Goal: Task Accomplishment & Management: Manage account settings

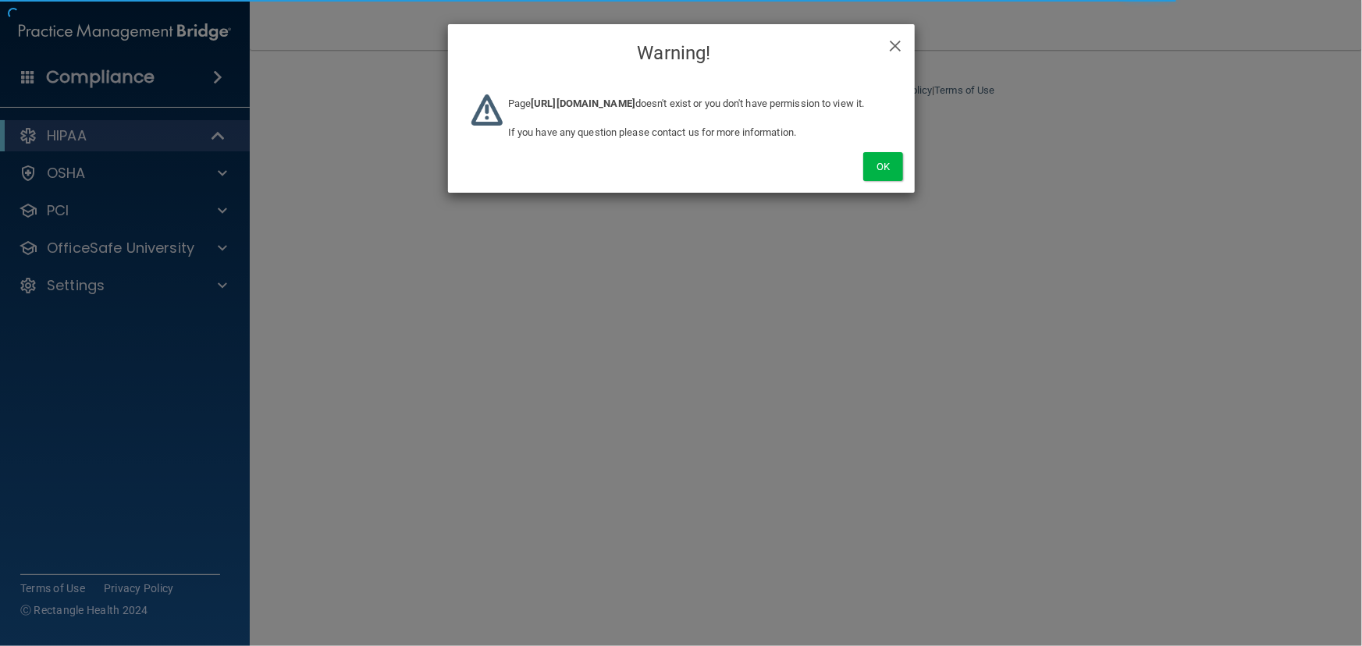
click at [867, 152] on div "Page [URL][DOMAIN_NAME] doesn't exist or you don't have permission to view it. …" at bounding box center [700, 123] width 407 height 58
click at [903, 193] on div "Ok" at bounding box center [681, 149] width 467 height 87
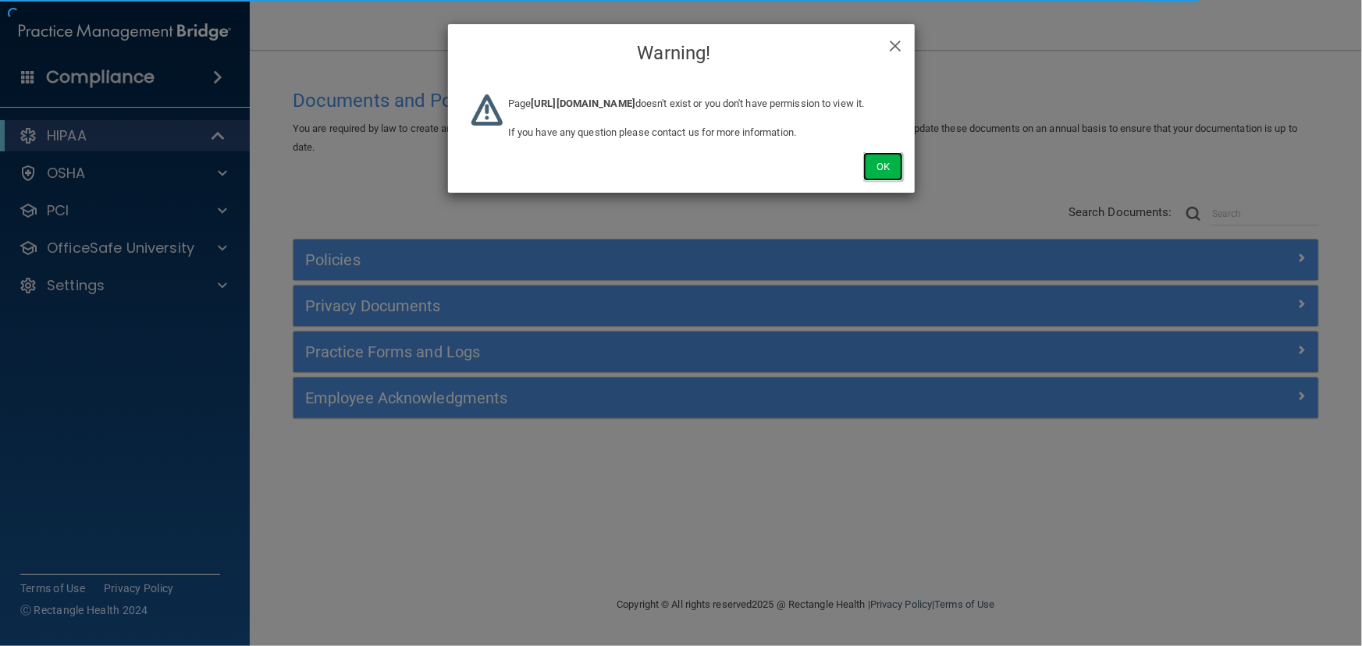
click at [895, 181] on button "Ok" at bounding box center [882, 166] width 39 height 29
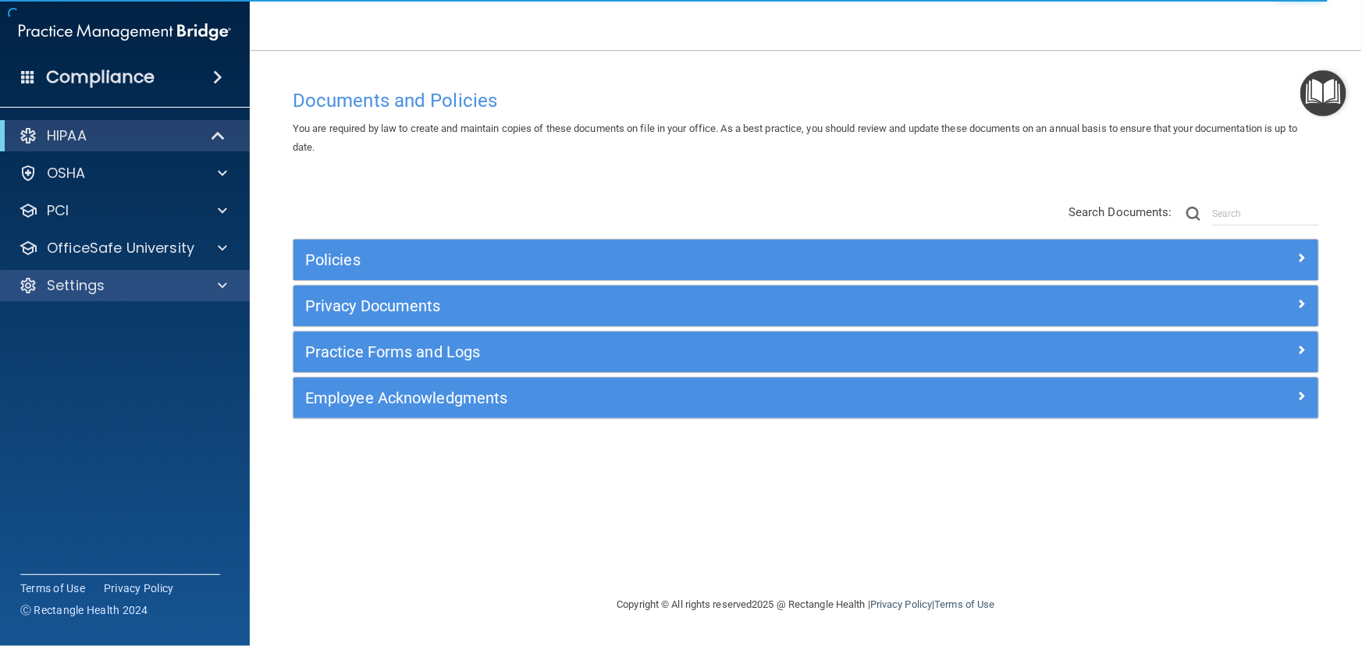
click at [205, 270] on div "Settings" at bounding box center [125, 285] width 251 height 31
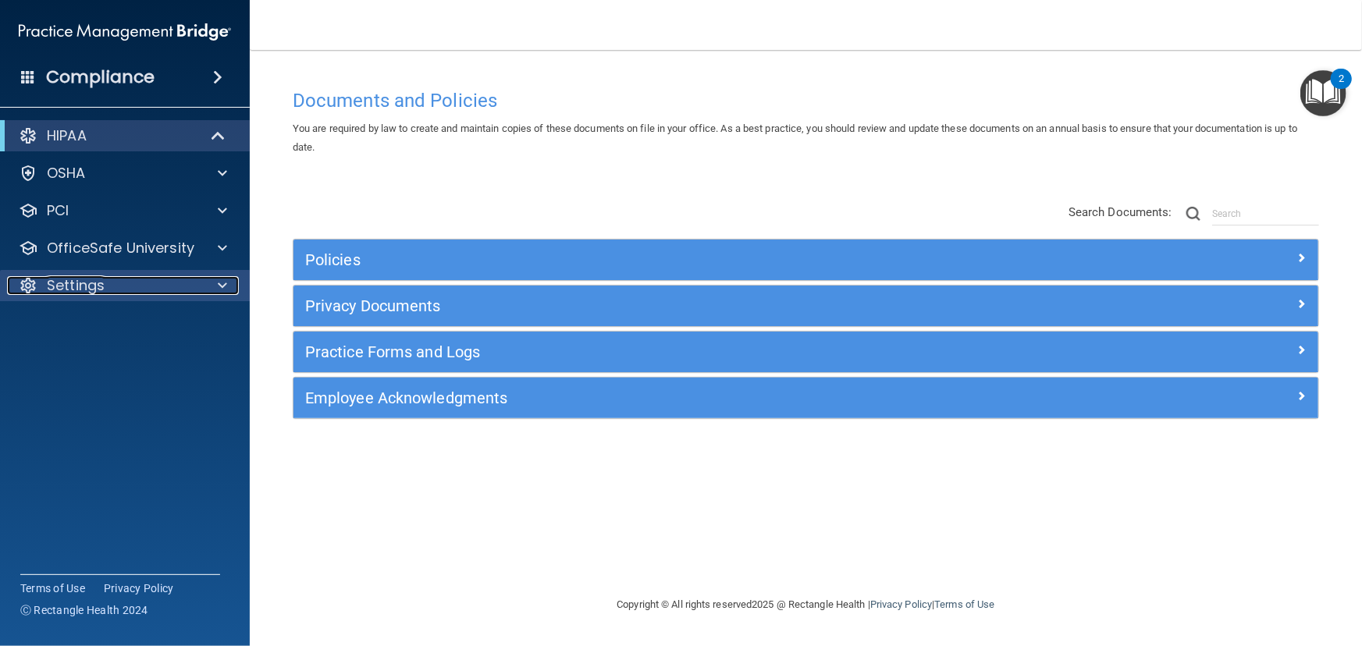
click at [196, 282] on div "Settings" at bounding box center [104, 285] width 194 height 19
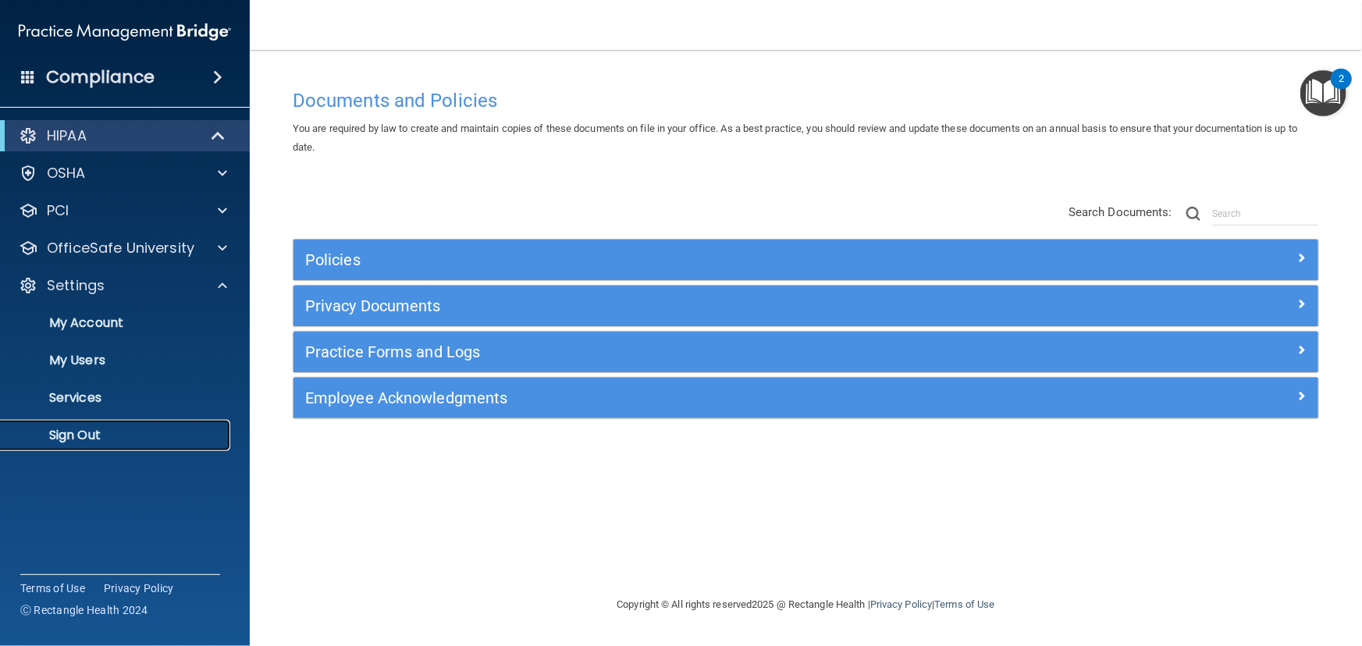
click at [176, 449] on link "Sign Out" at bounding box center [107, 435] width 246 height 31
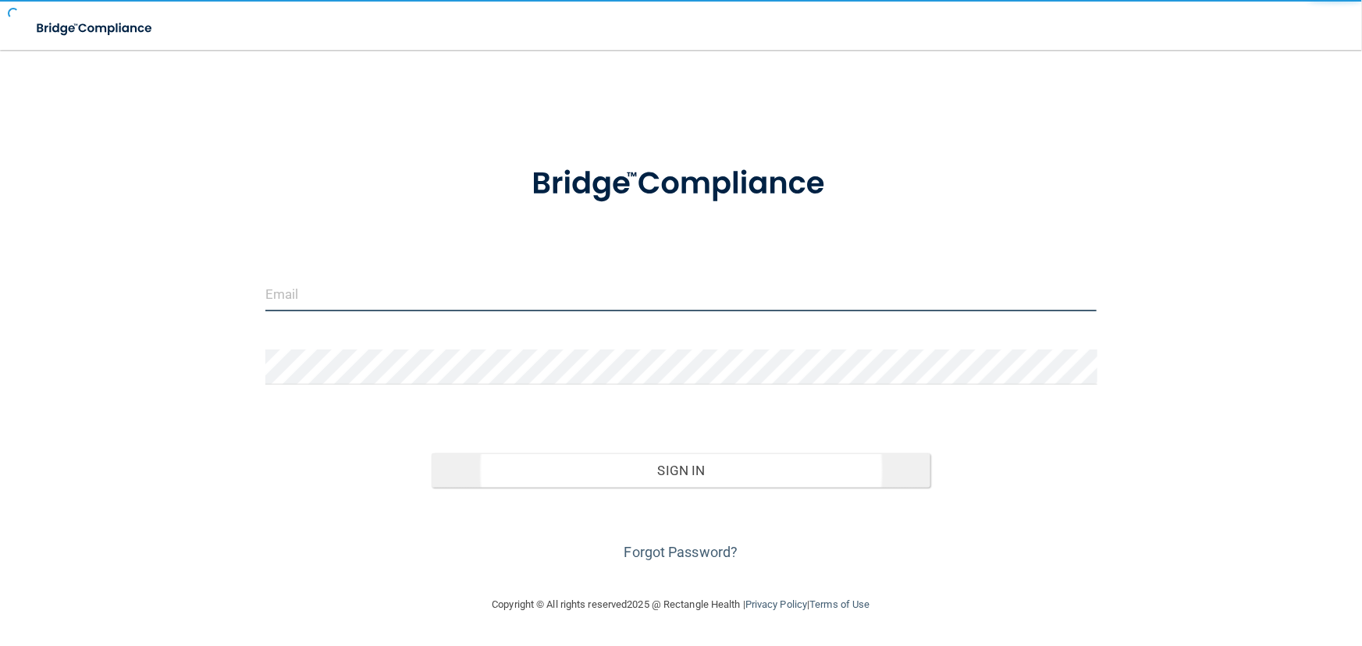
type input "[EMAIL_ADDRESS][DOMAIN_NAME]"
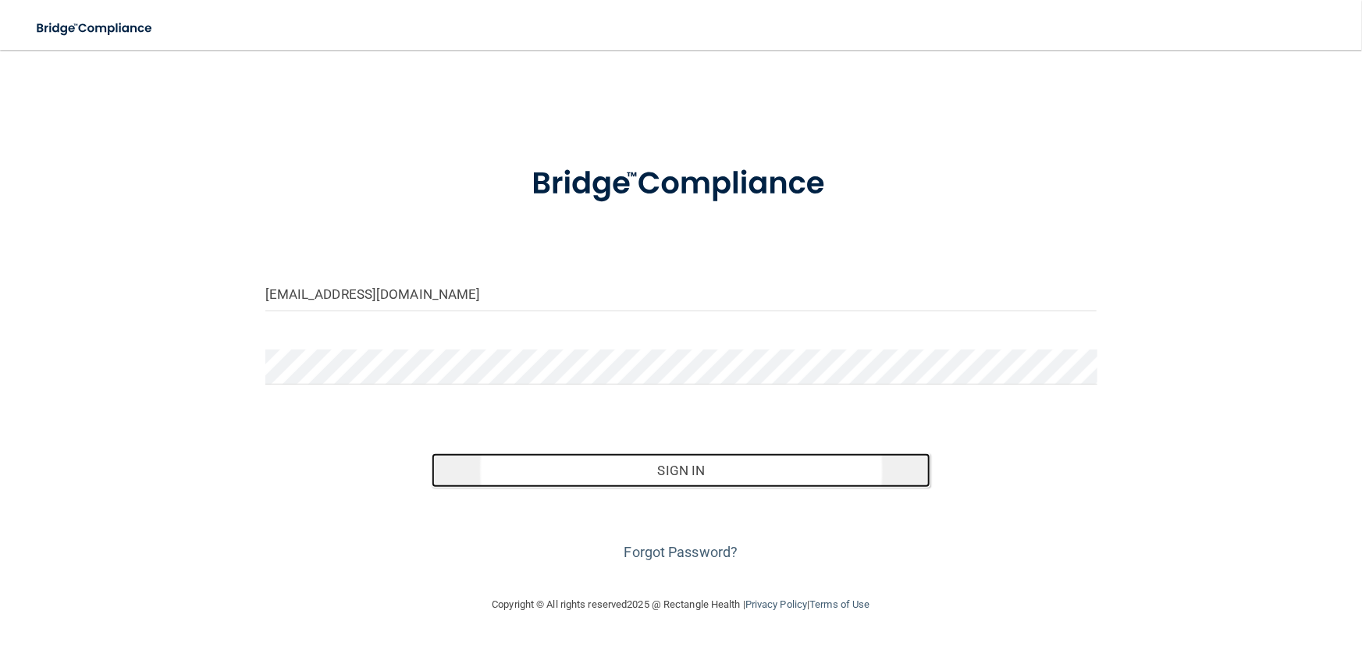
click at [493, 462] on button "Sign In" at bounding box center [681, 471] width 499 height 34
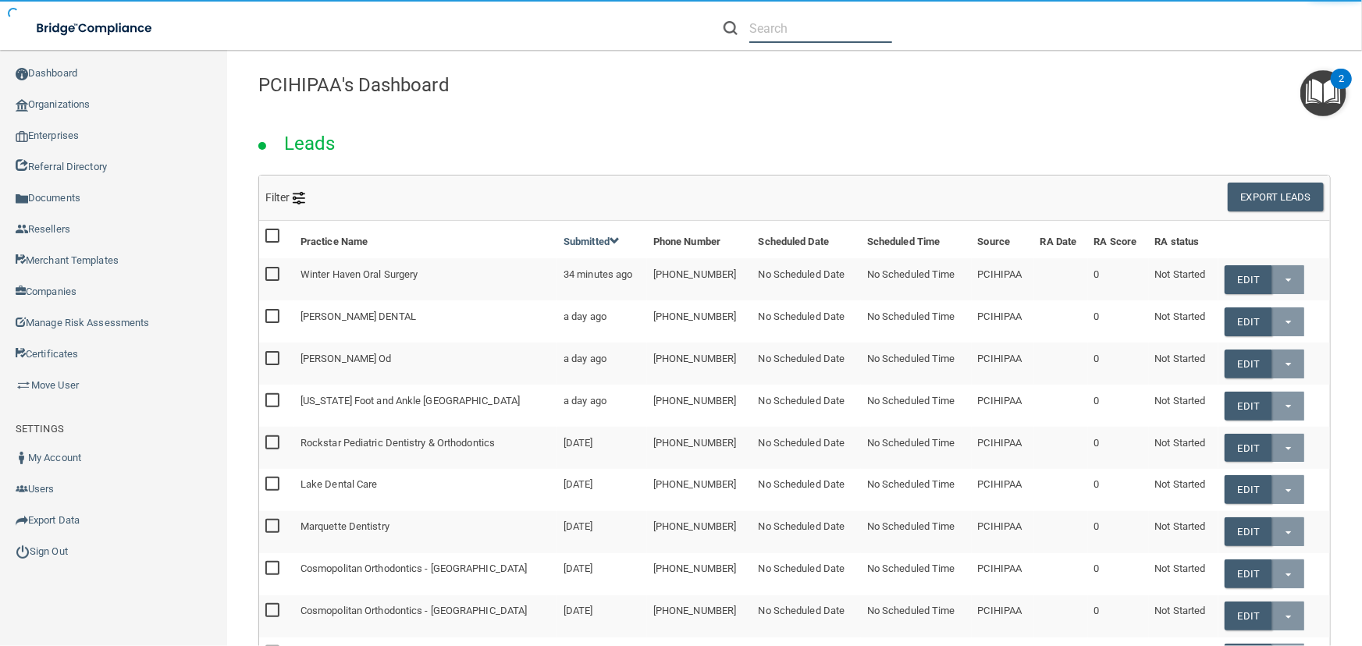
click at [780, 37] on input "text" at bounding box center [820, 28] width 143 height 29
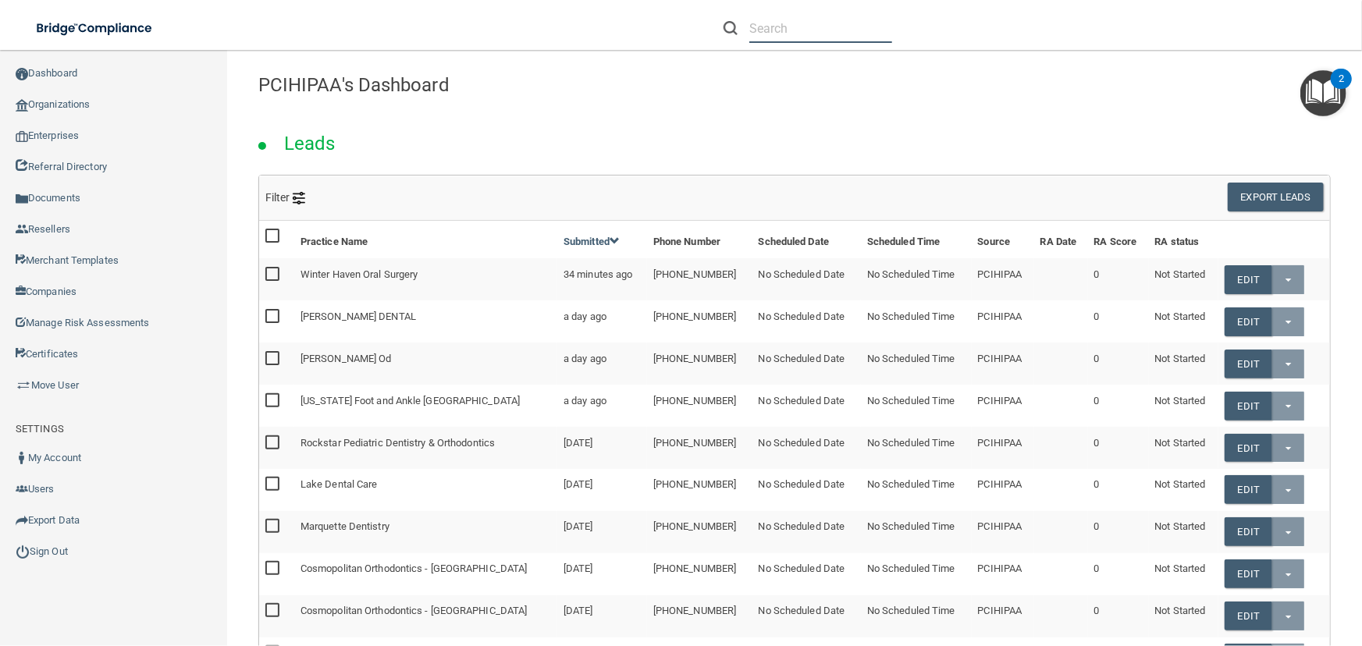
paste input "[EMAIL_ADDRESS][DOMAIN_NAME]"
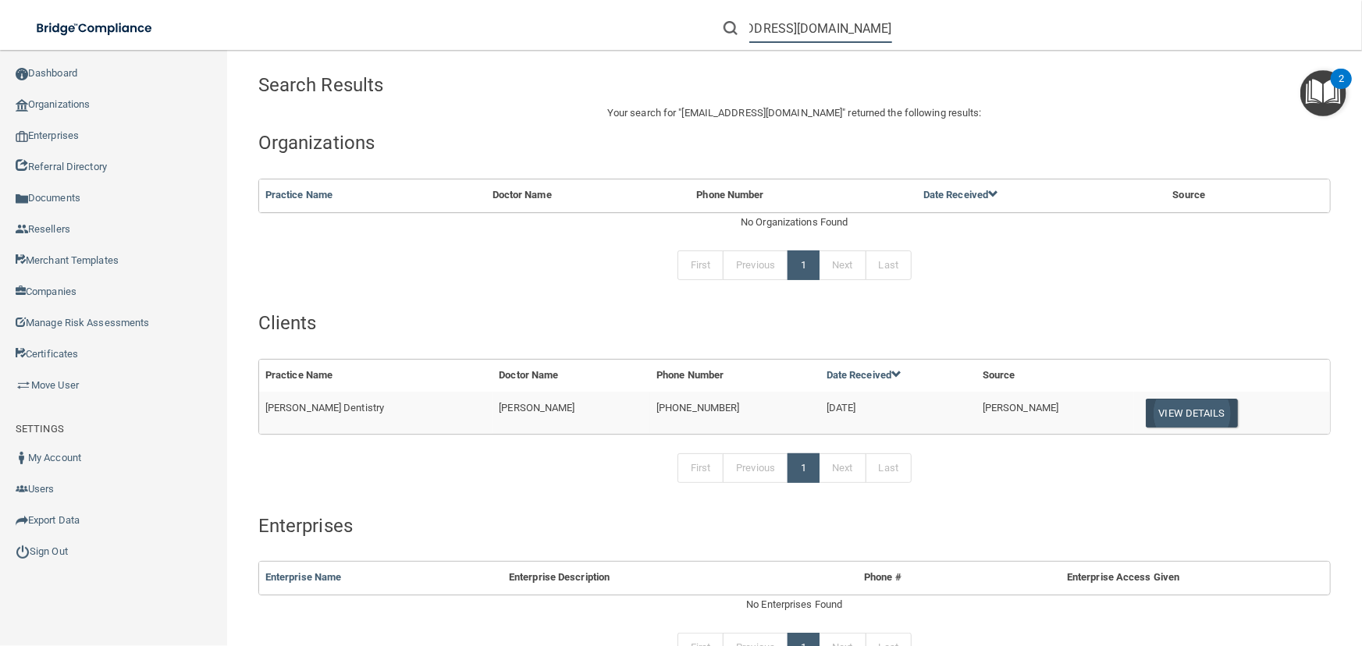
type input "[EMAIL_ADDRESS][DOMAIN_NAME]"
click at [1155, 403] on button "View Details" at bounding box center [1192, 413] width 92 height 29
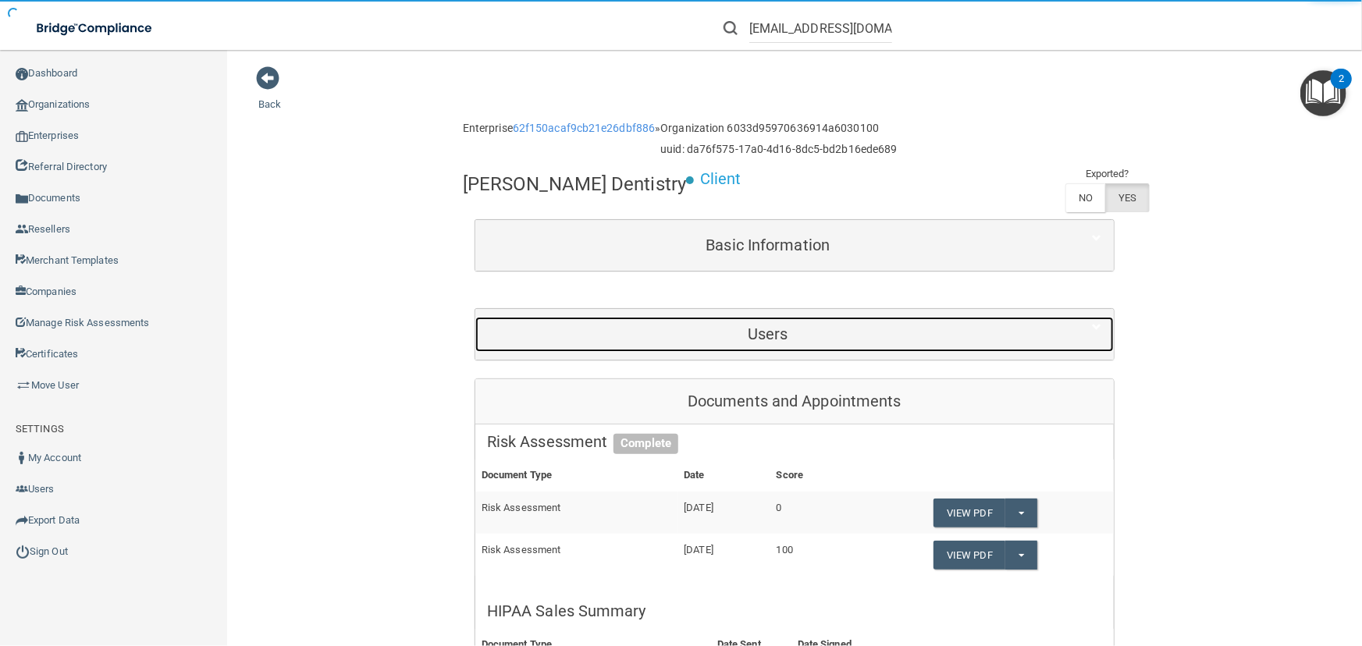
click at [791, 333] on h5 "Users" at bounding box center [768, 334] width 562 height 17
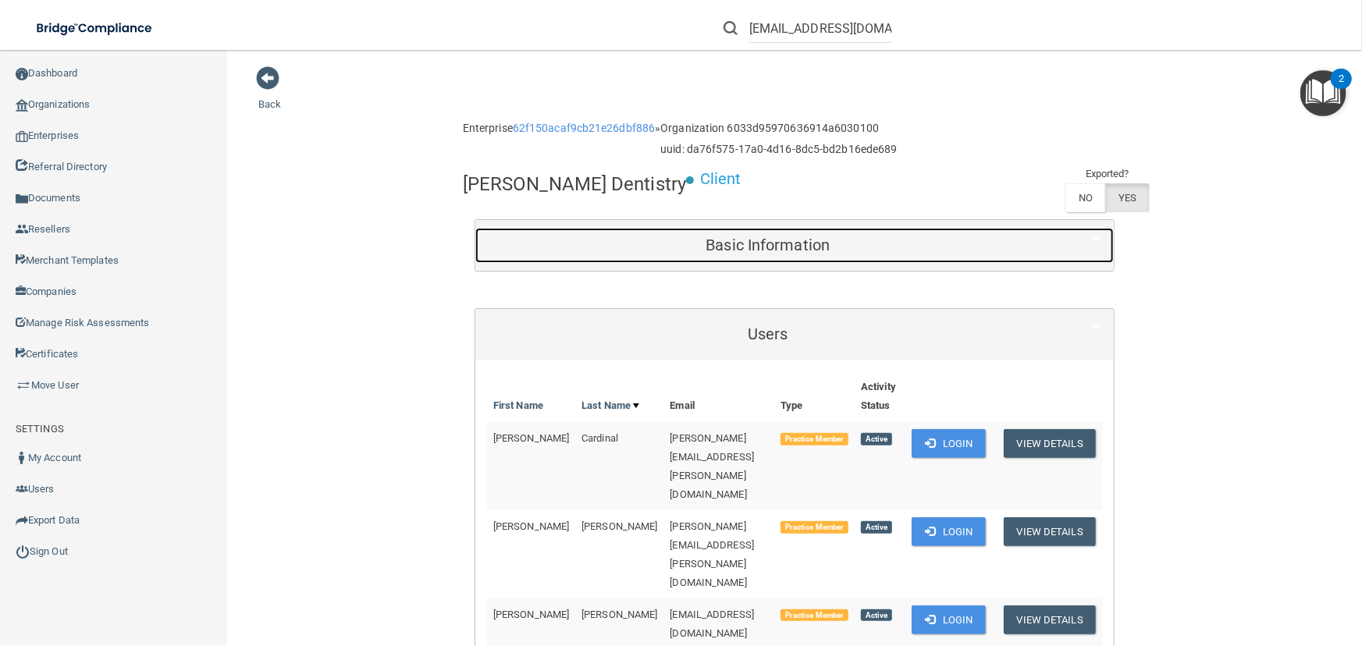
click at [784, 259] on div "Basic Information" at bounding box center [768, 245] width 586 height 35
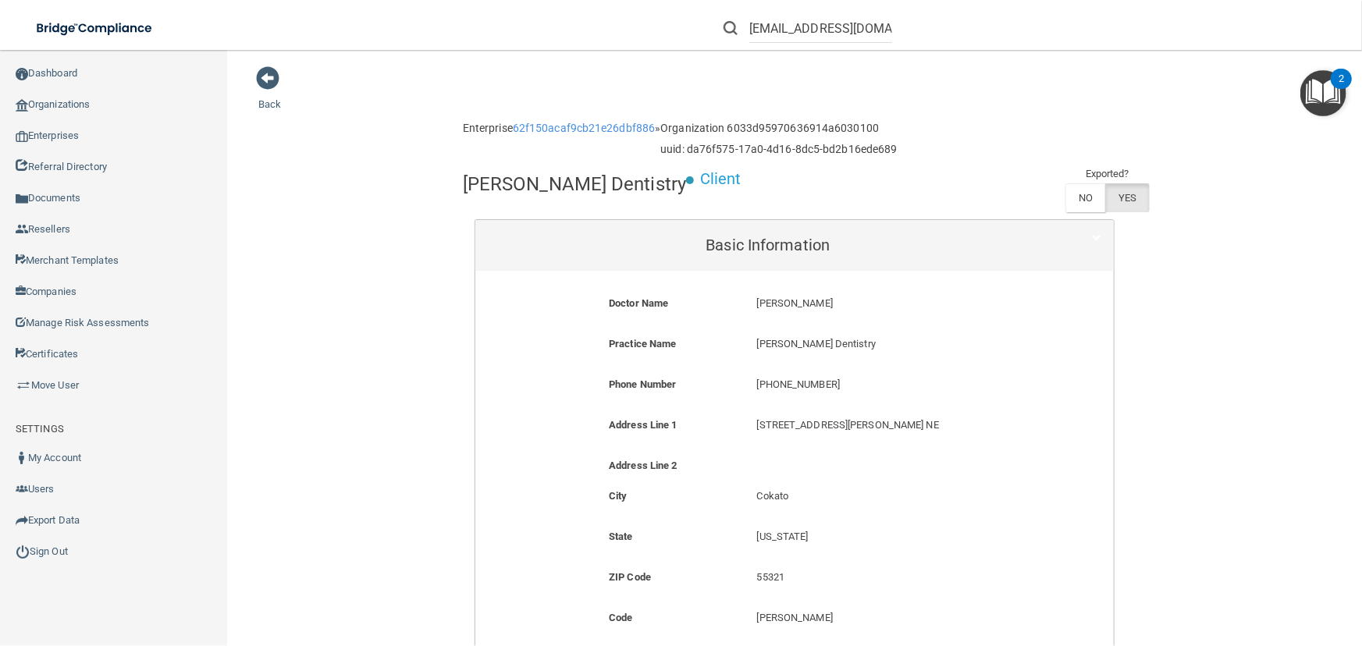
click at [789, 389] on p "[PHONE_NUMBER]" at bounding box center [893, 385] width 272 height 19
copy form "[PHONE_NUMBER]"
click at [810, 31] on input "[EMAIL_ADDRESS][DOMAIN_NAME]" at bounding box center [820, 28] width 143 height 29
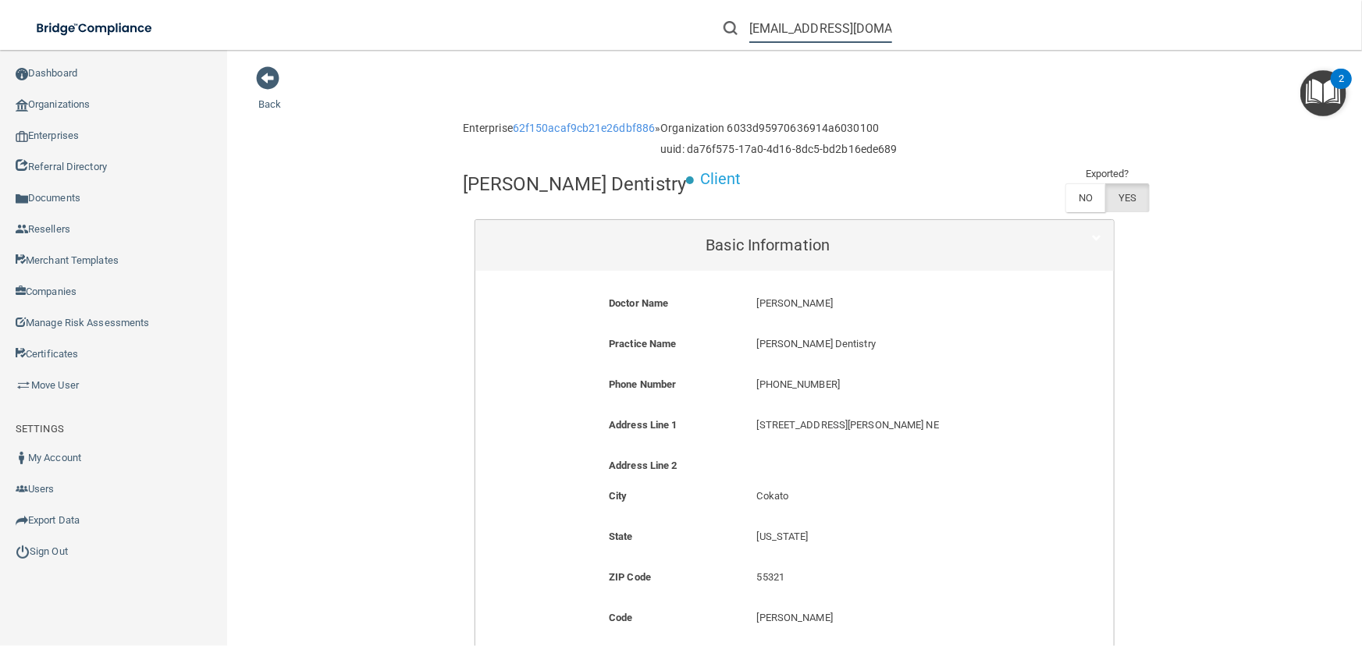
click at [810, 31] on input "[EMAIL_ADDRESS][DOMAIN_NAME]" at bounding box center [820, 28] width 143 height 29
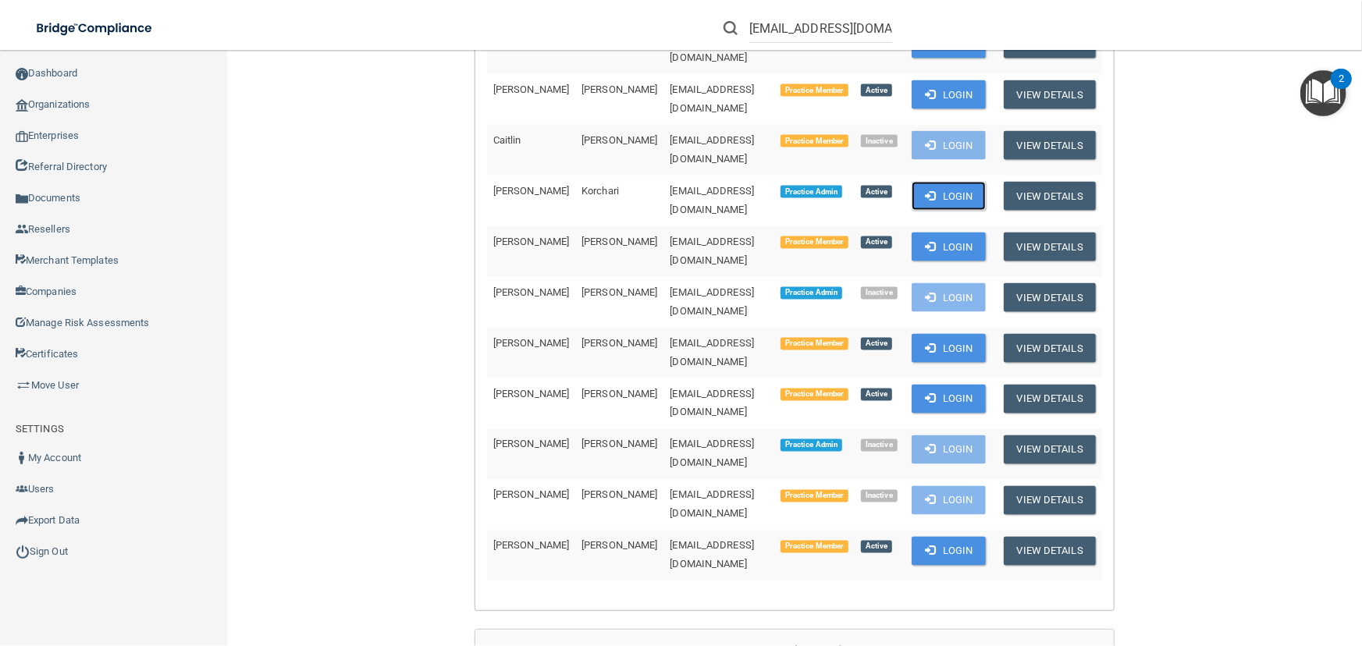
click at [986, 182] on button "Login" at bounding box center [949, 196] width 74 height 29
click at [986, 537] on button "Login" at bounding box center [949, 551] width 74 height 29
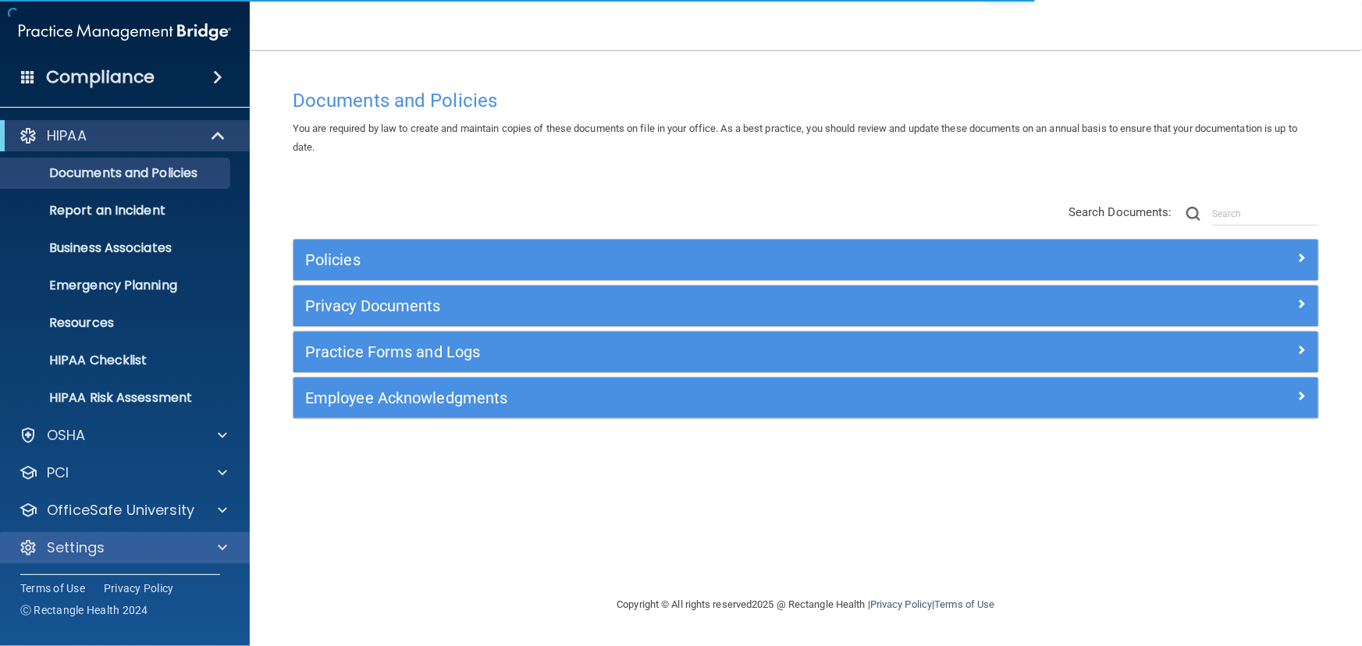
click at [179, 562] on div "Settings" at bounding box center [125, 547] width 251 height 31
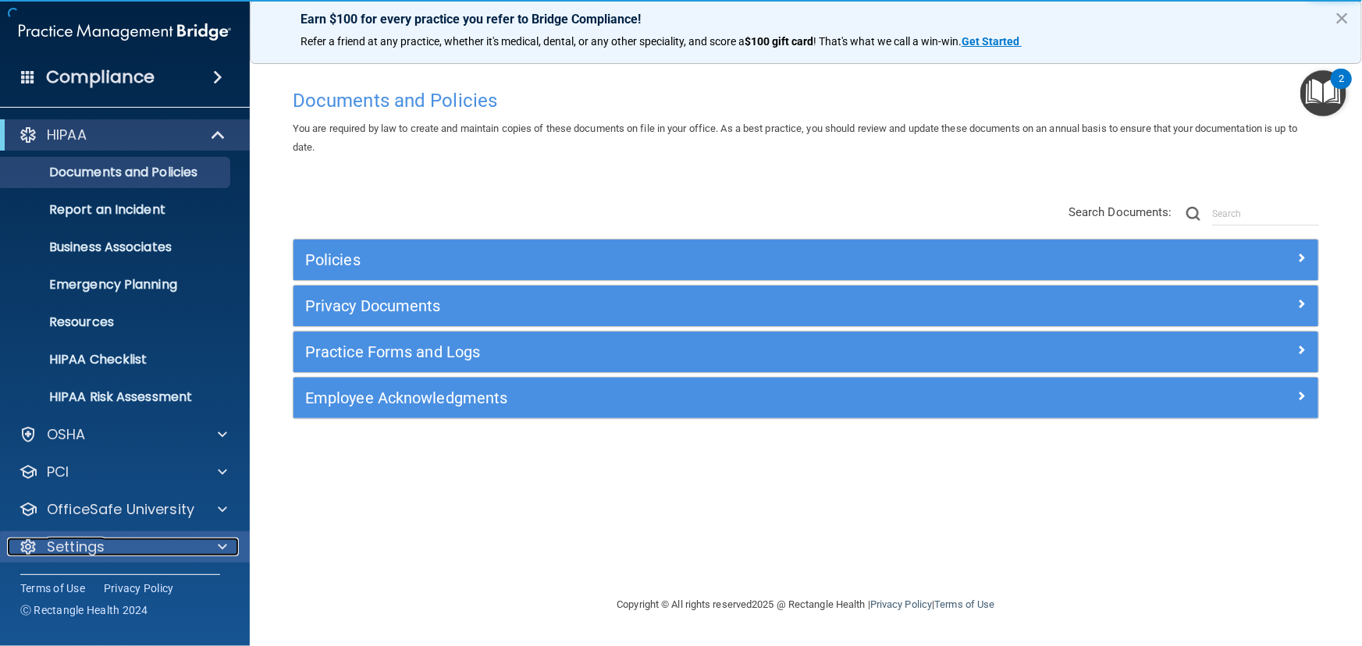
click at [222, 546] on span at bounding box center [222, 547] width 9 height 19
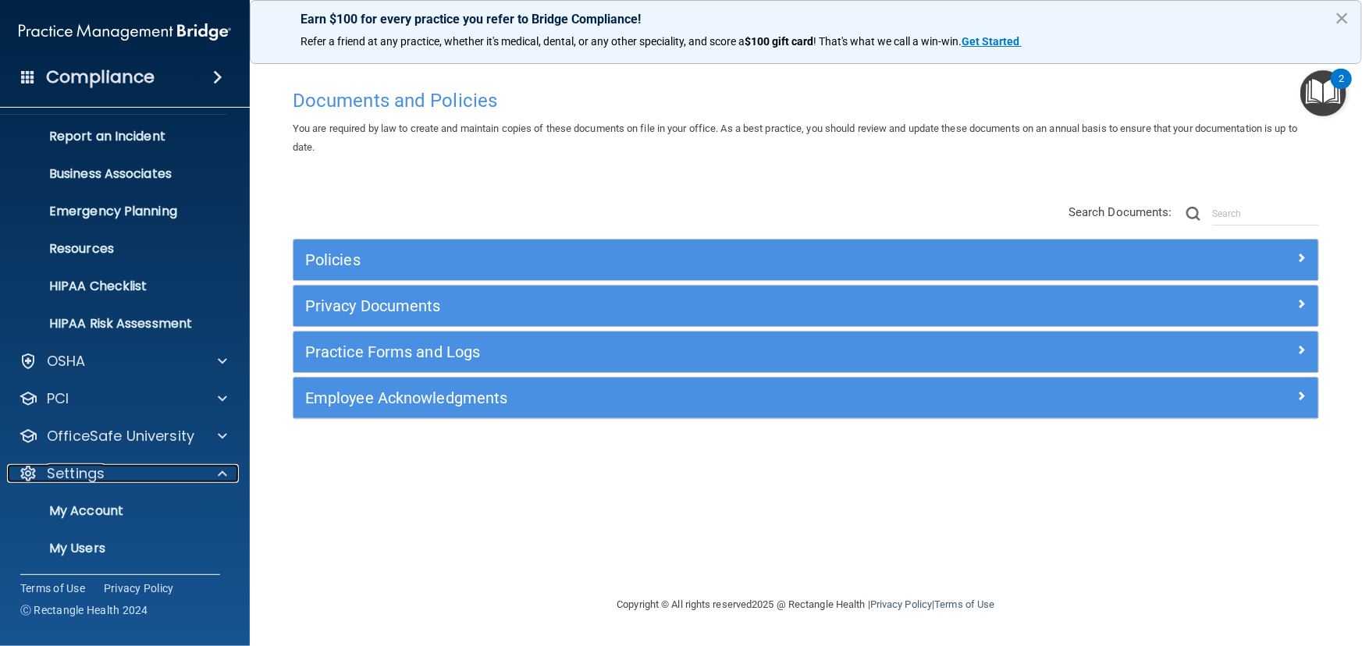
scroll to position [135, 0]
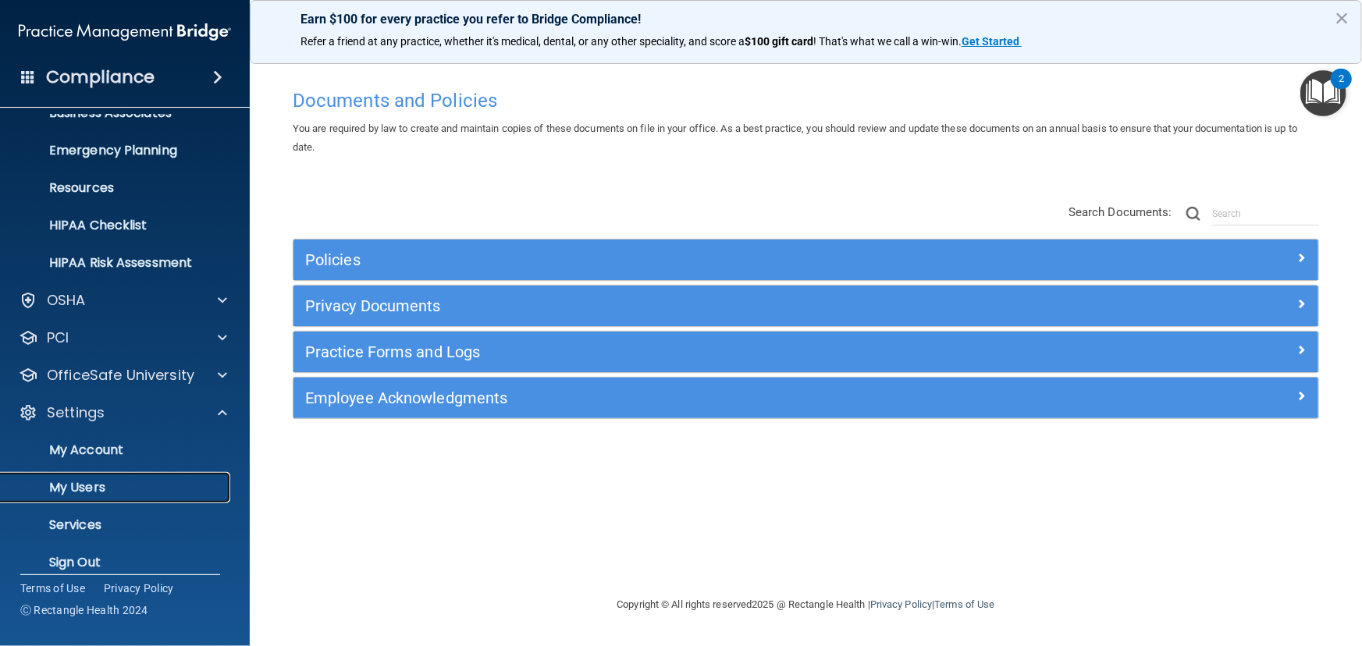
click at [169, 485] on p "My Users" at bounding box center [116, 488] width 213 height 16
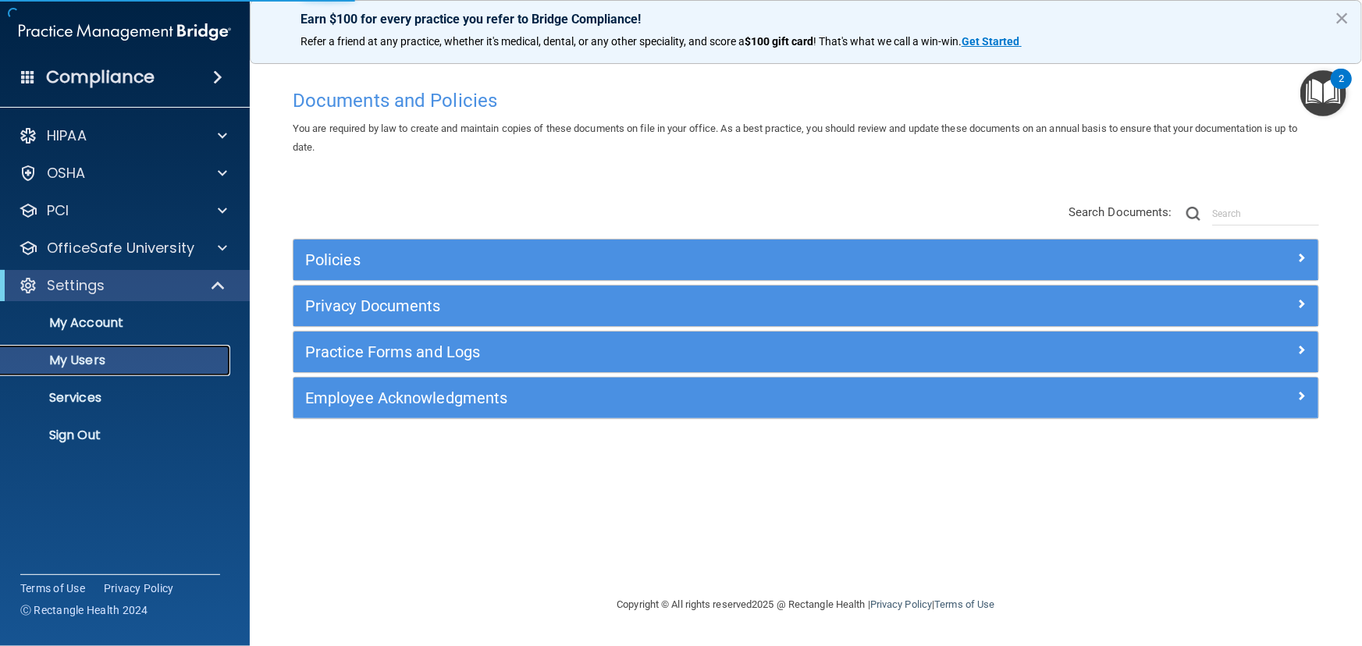
select select "20"
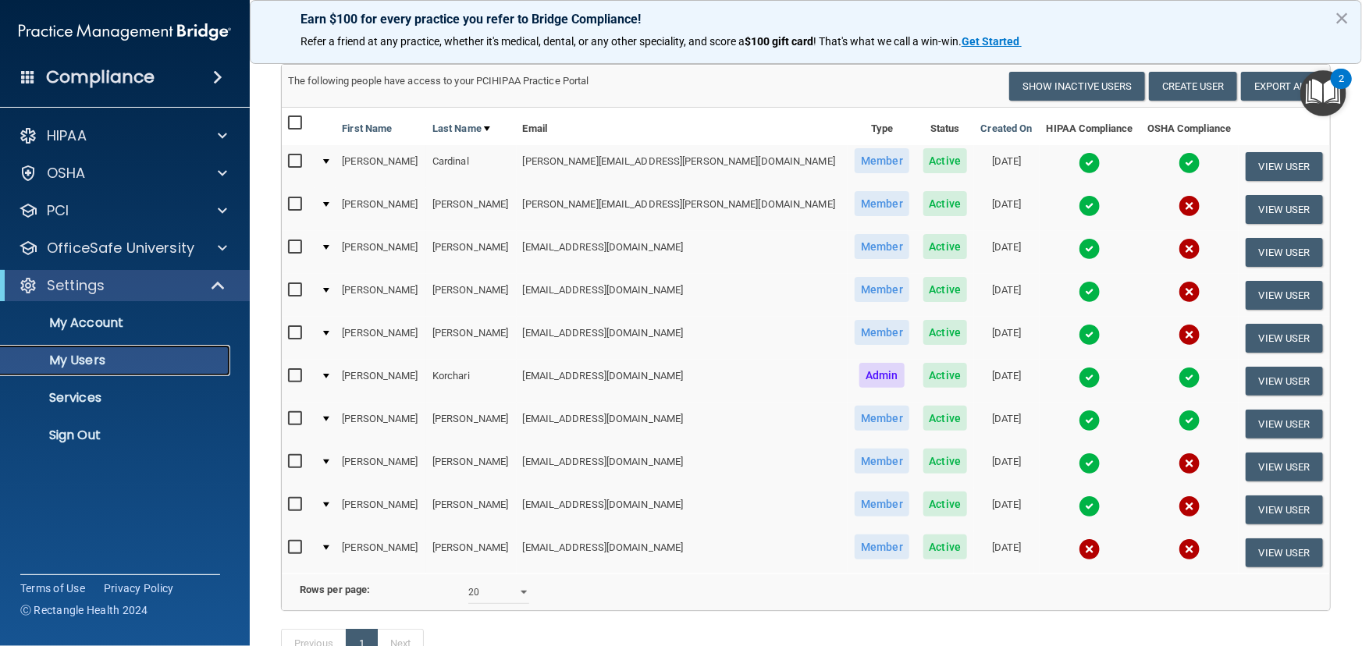
scroll to position [211, 0]
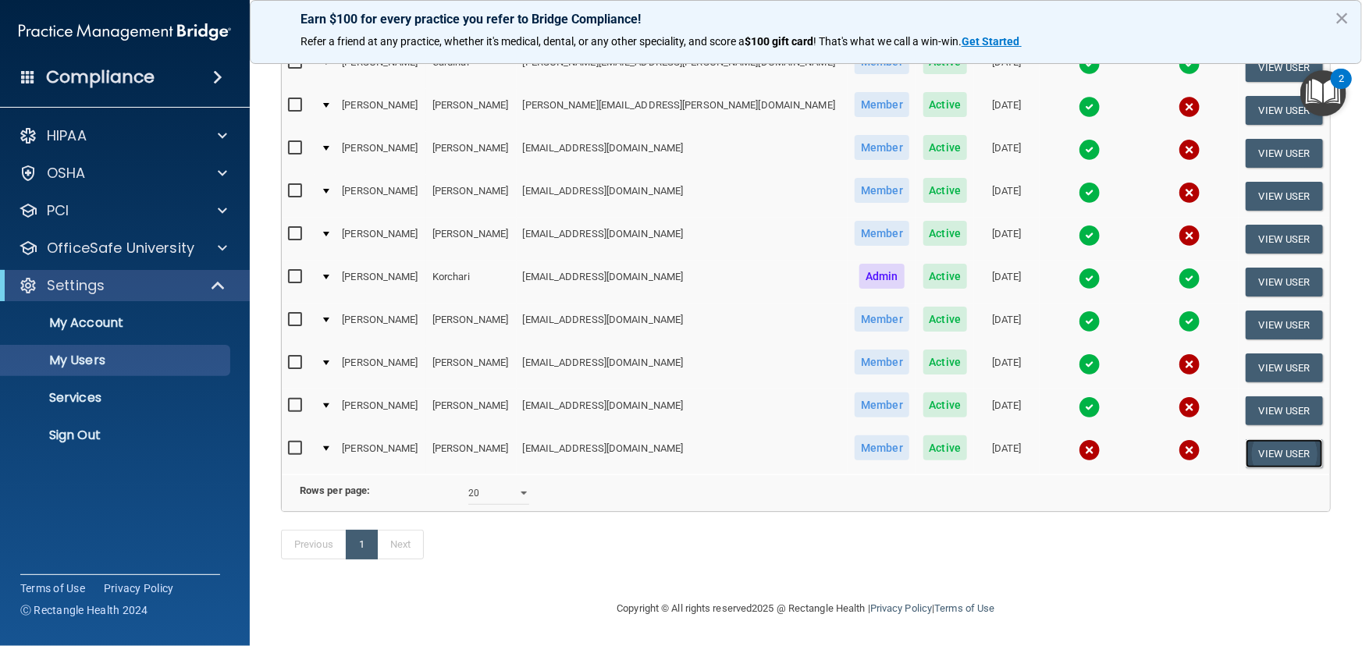
click at [1246, 440] on button "View User" at bounding box center [1284, 454] width 77 height 29
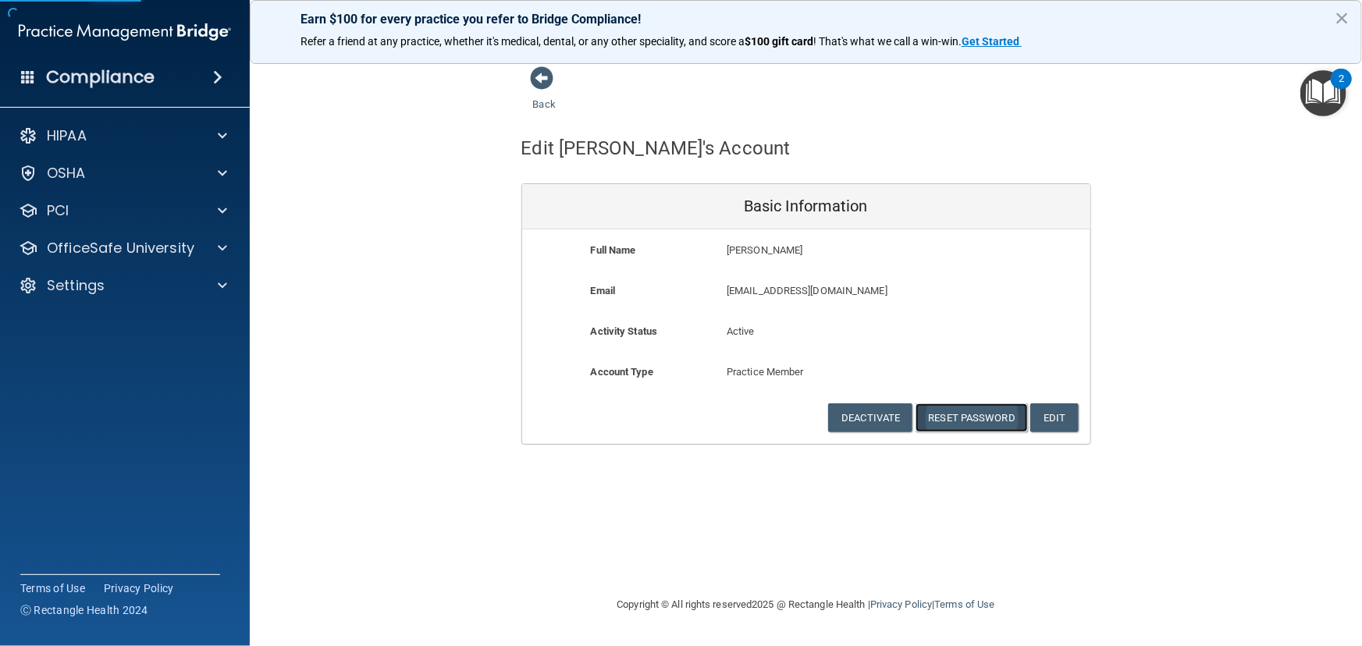
click at [953, 424] on button "Reset Password" at bounding box center [972, 418] width 112 height 29
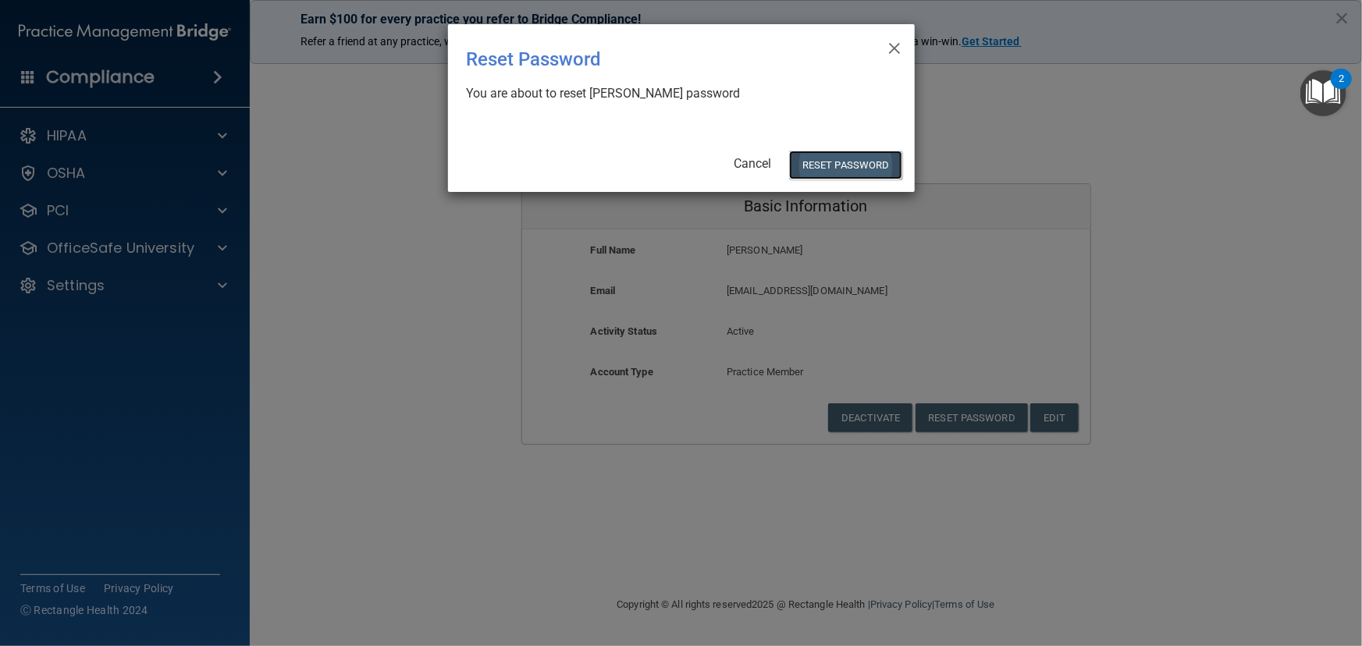
click at [823, 155] on button "Reset Password" at bounding box center [845, 165] width 112 height 29
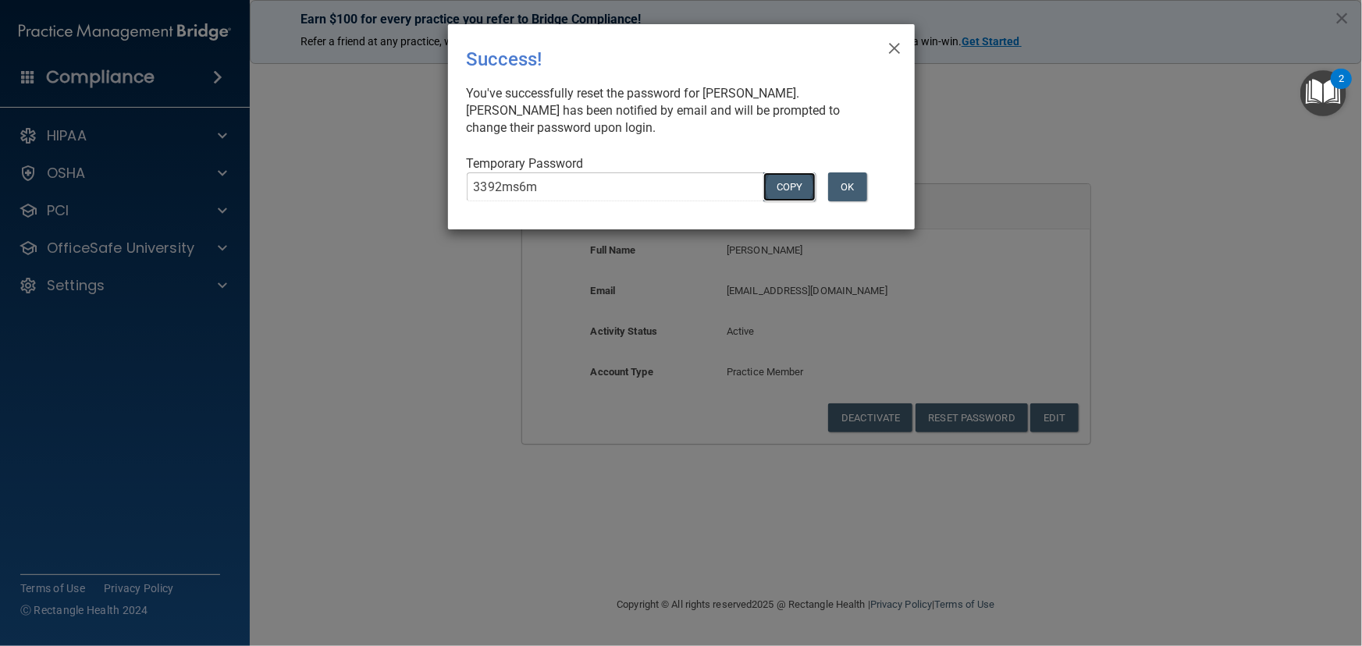
click at [781, 184] on button "COPY" at bounding box center [790, 187] width 52 height 29
click at [849, 190] on button "OK" at bounding box center [847, 187] width 39 height 29
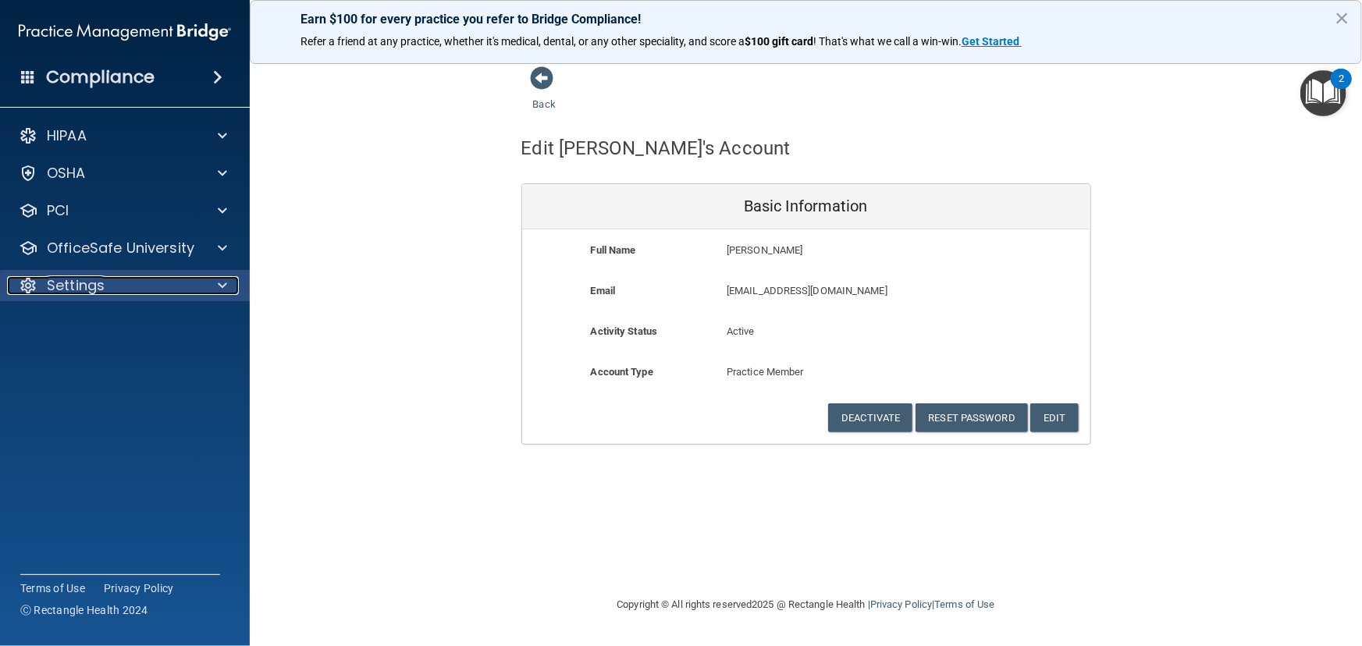
click at [152, 276] on div "Settings" at bounding box center [104, 285] width 194 height 19
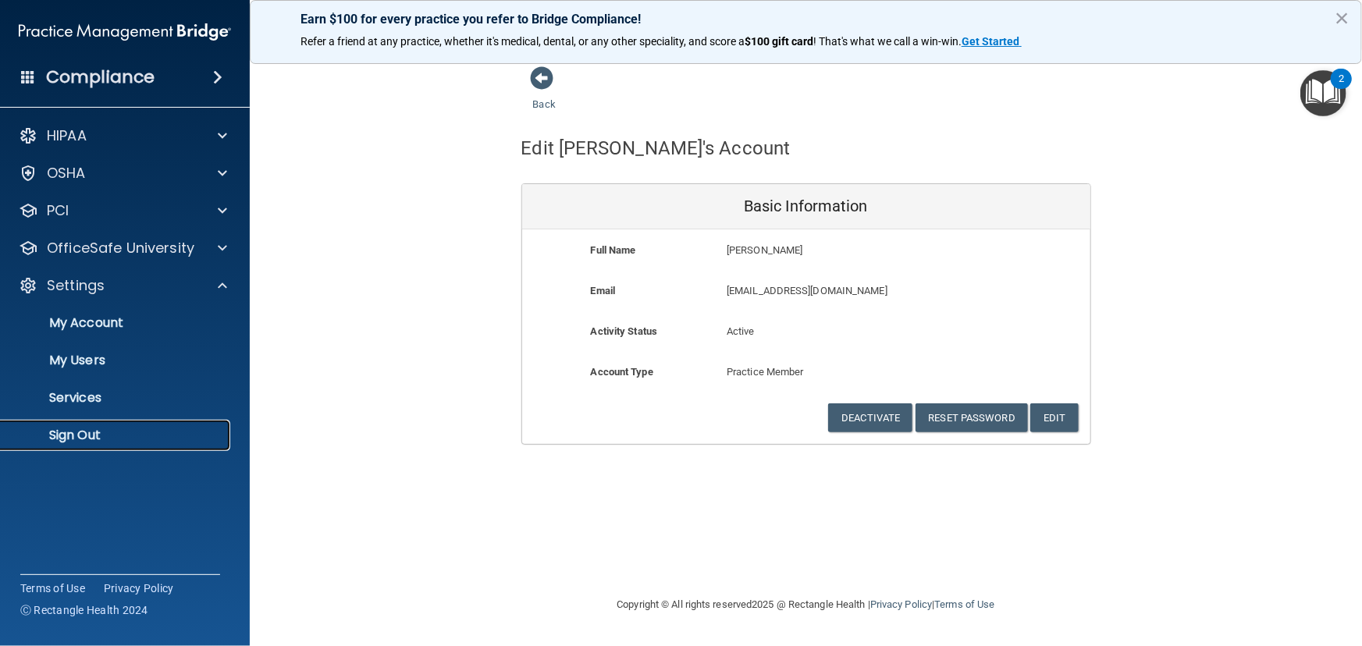
click at [97, 442] on p "Sign Out" at bounding box center [116, 436] width 213 height 16
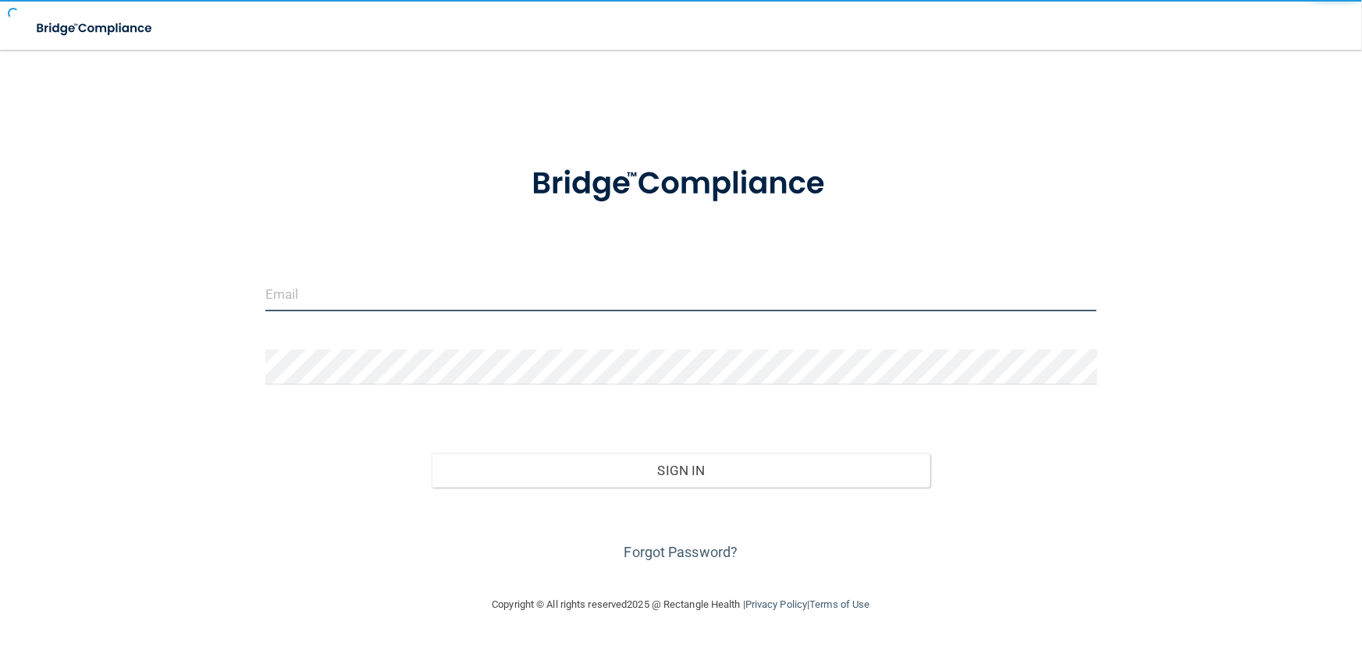
type input "[EMAIL_ADDRESS][DOMAIN_NAME]"
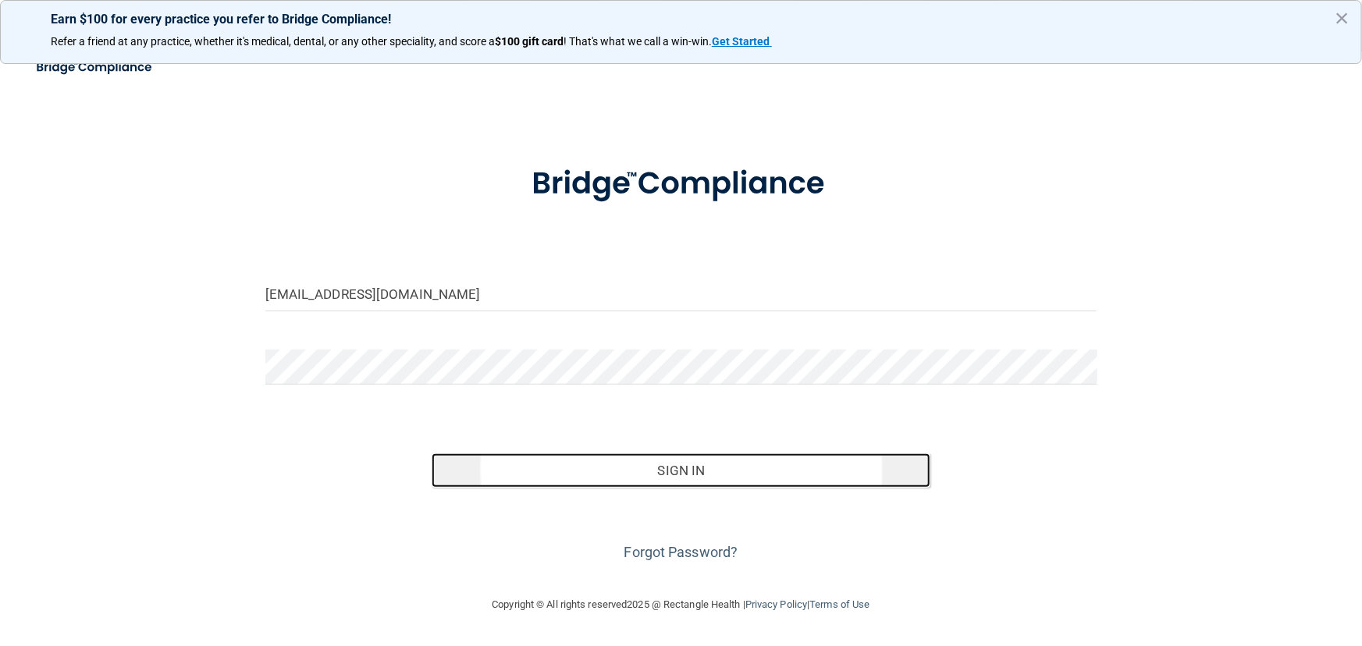
click at [696, 456] on button "Sign In" at bounding box center [681, 471] width 499 height 34
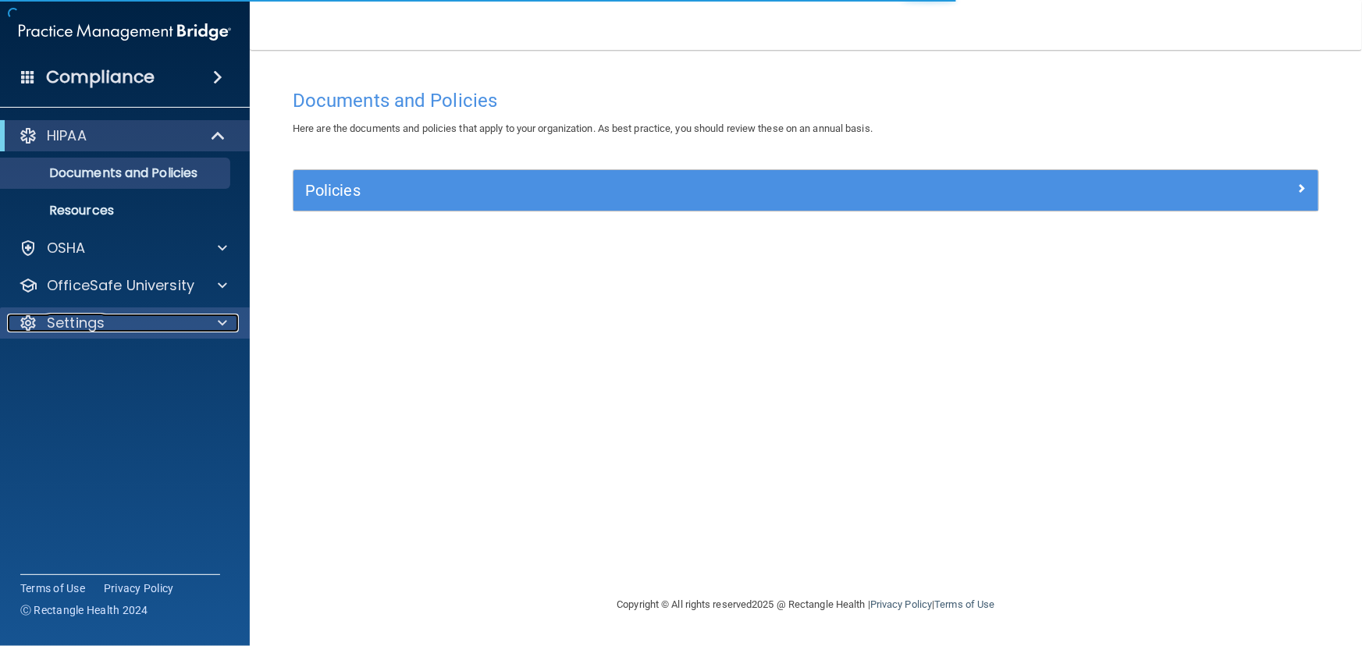
click at [168, 321] on div "Settings" at bounding box center [104, 323] width 194 height 19
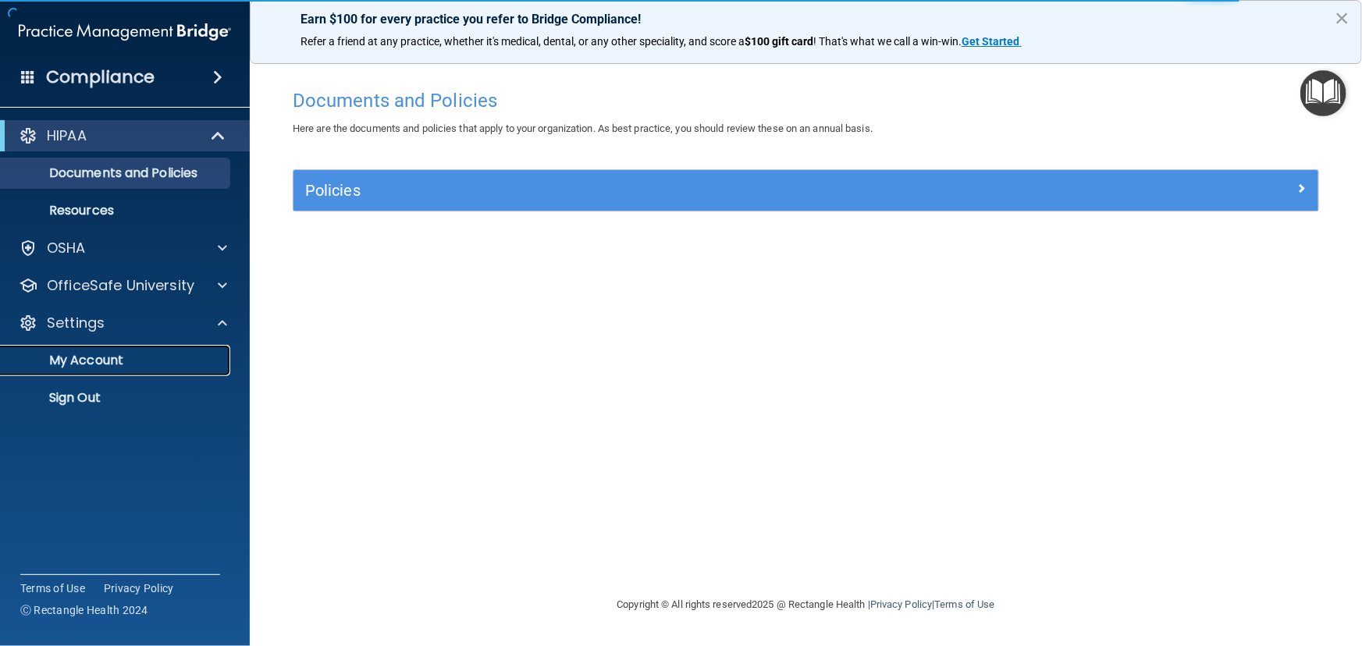
click at [164, 361] on p "My Account" at bounding box center [116, 361] width 213 height 16
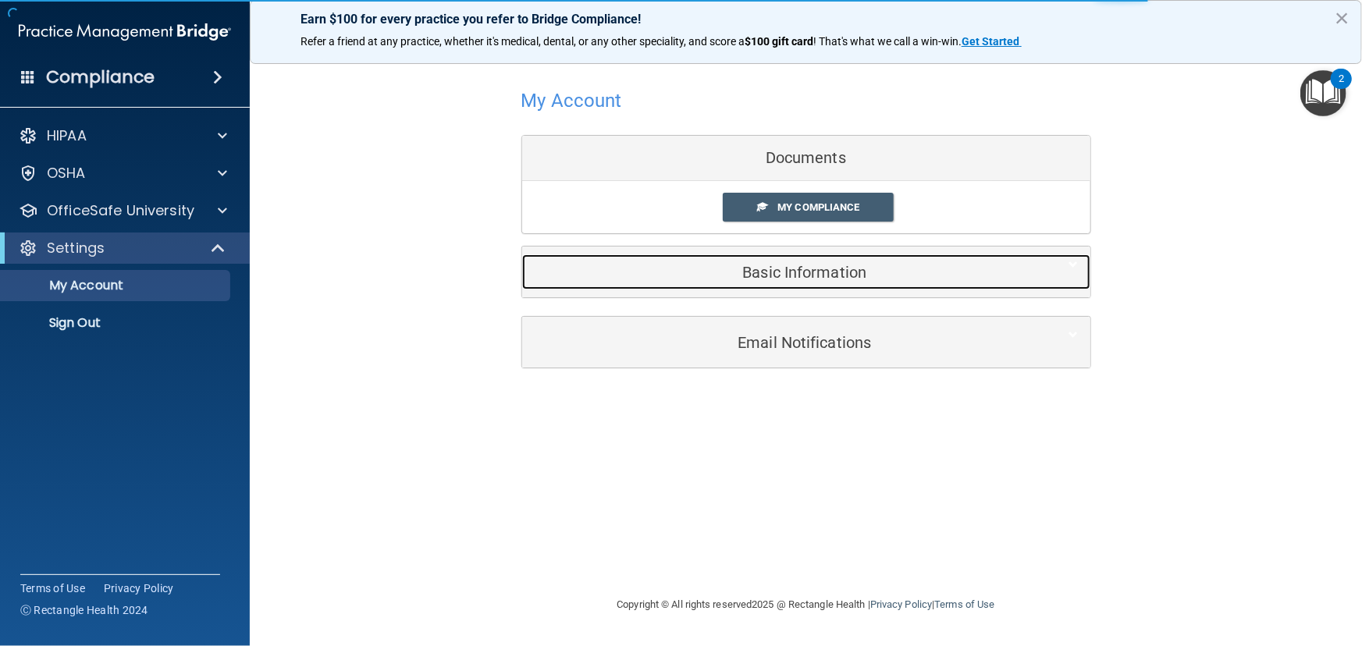
click at [830, 272] on h5 "Basic Information" at bounding box center [782, 272] width 497 height 17
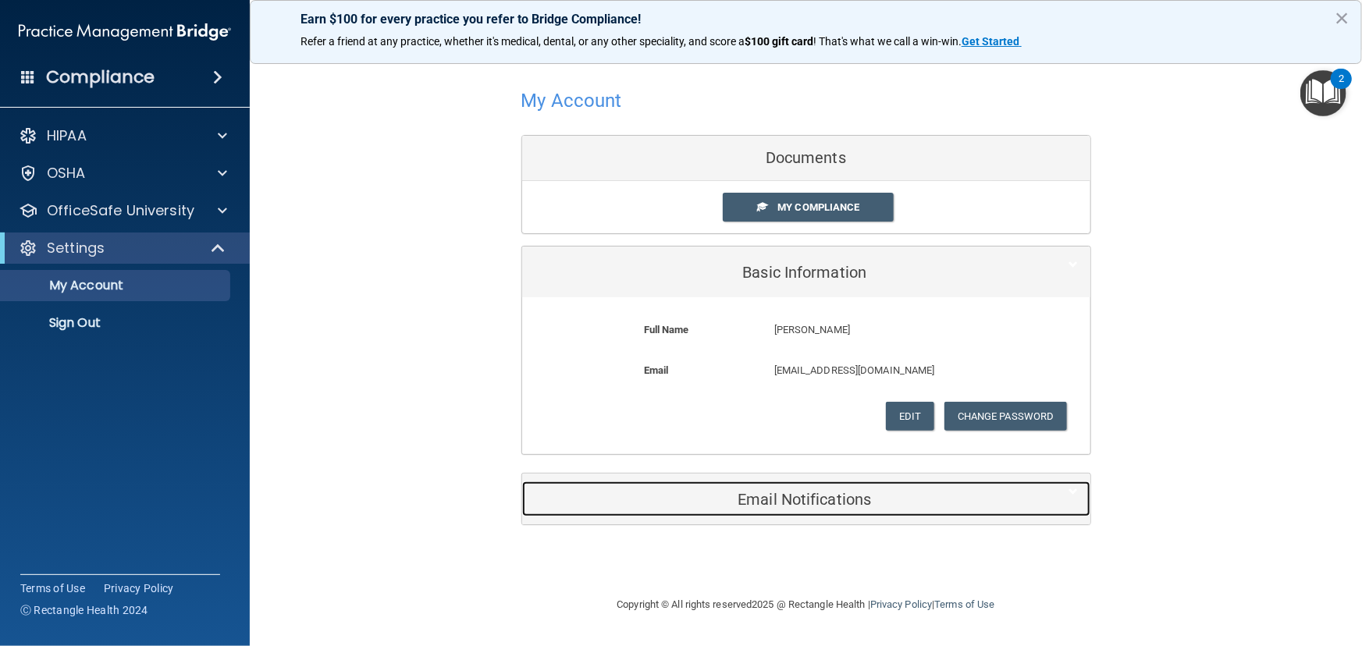
click at [904, 495] on h5 "Email Notifications" at bounding box center [782, 499] width 497 height 17
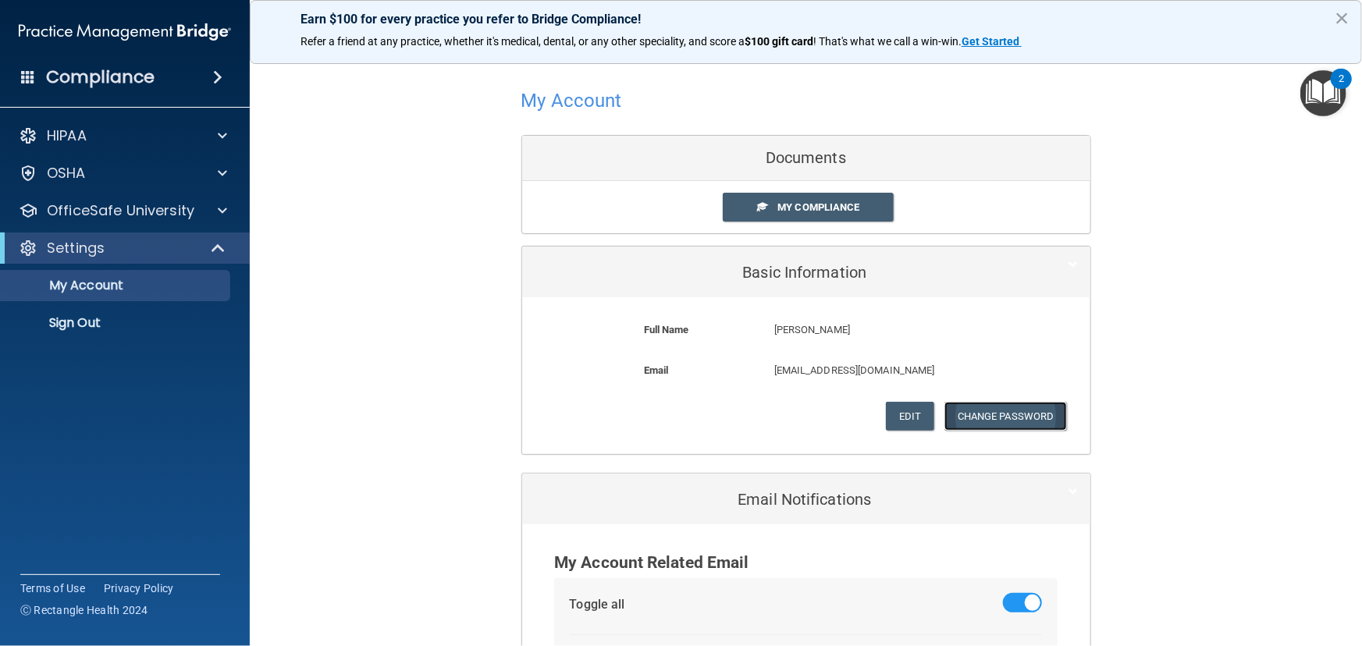
click at [974, 406] on button "Change Password" at bounding box center [1006, 416] width 123 height 29
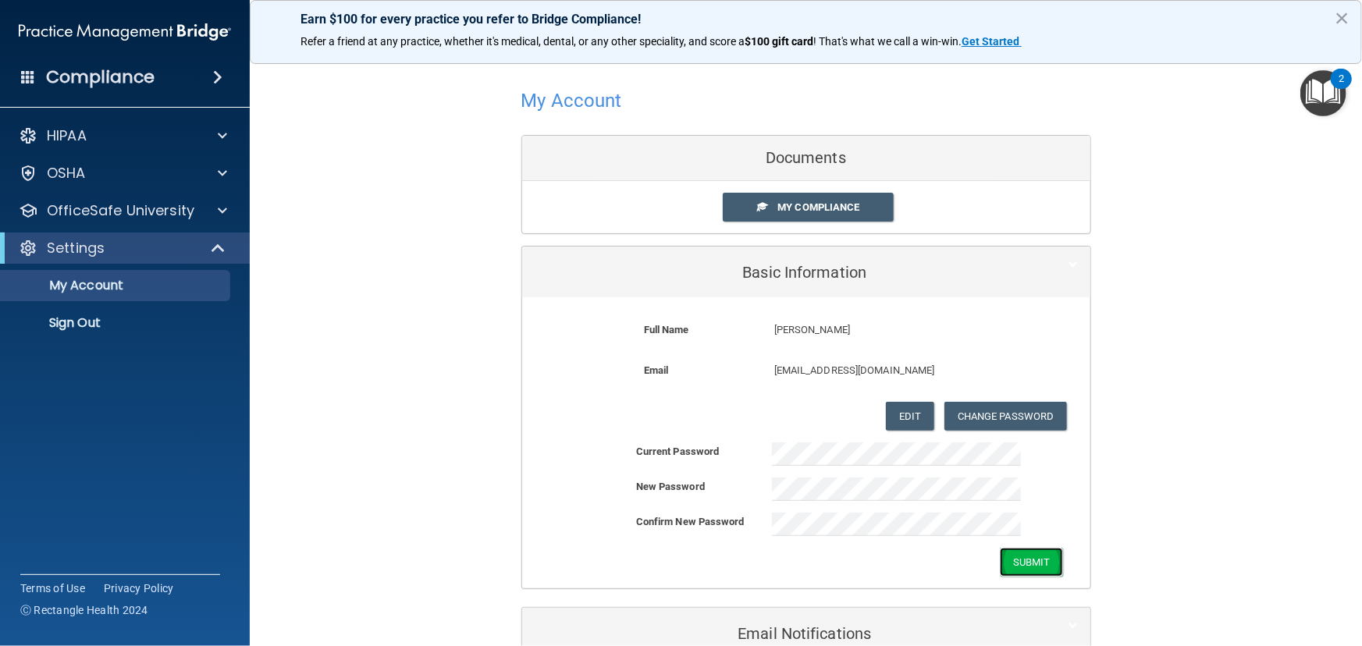
click at [1015, 564] on button "Submit" at bounding box center [1031, 562] width 63 height 29
